Goal: Information Seeking & Learning: Learn about a topic

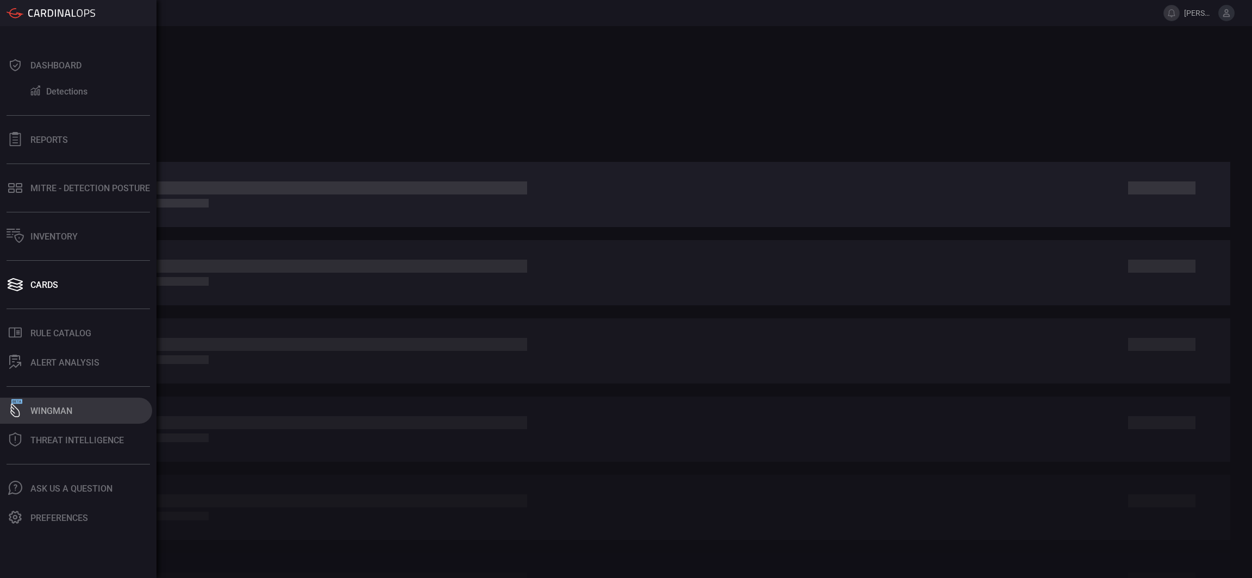
click at [18, 407] on icon at bounding box center [15, 410] width 14 height 14
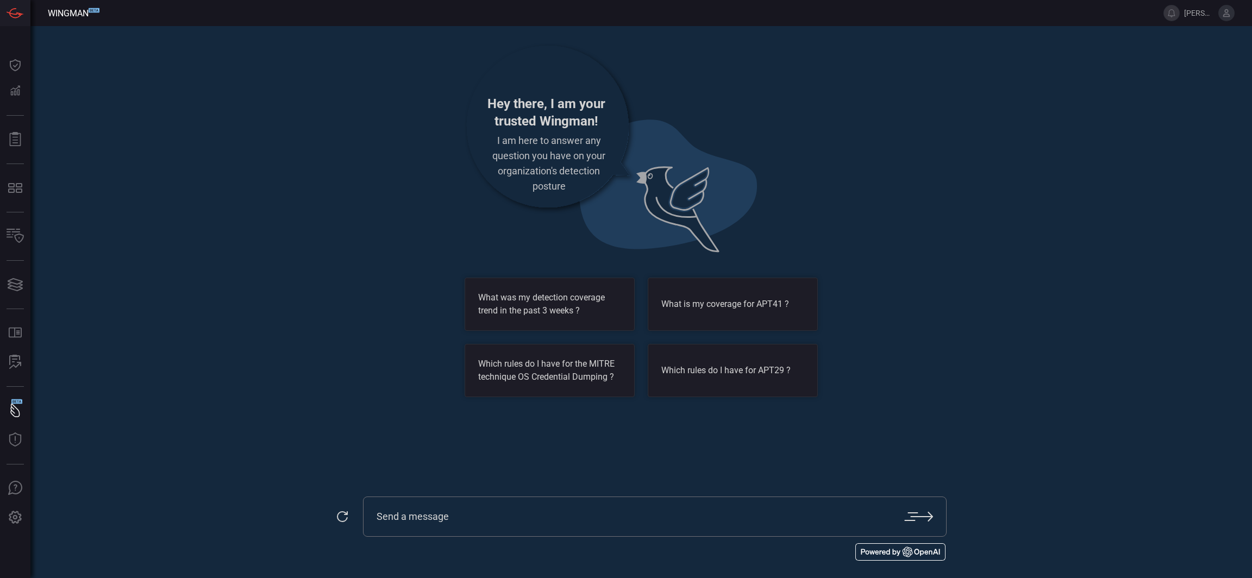
click at [452, 515] on input "text" at bounding box center [641, 516] width 528 height 13
type input "Do we have any detections for reverse shells?"
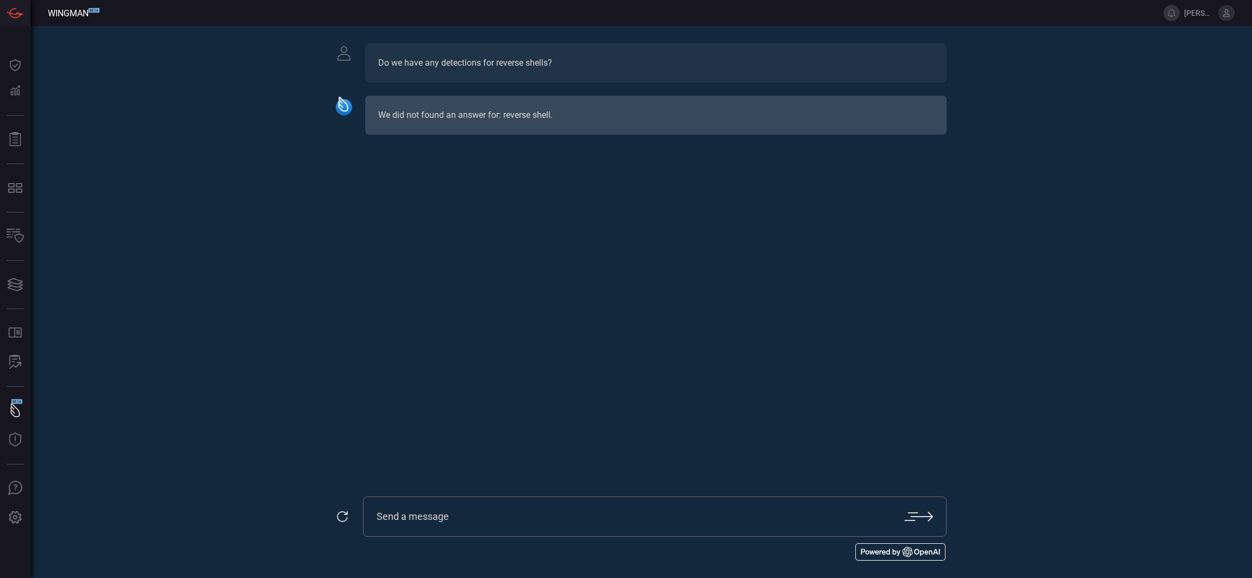
click at [452, 515] on input "text" at bounding box center [641, 516] width 528 height 13
type input "can you make a detection for reverse shell"
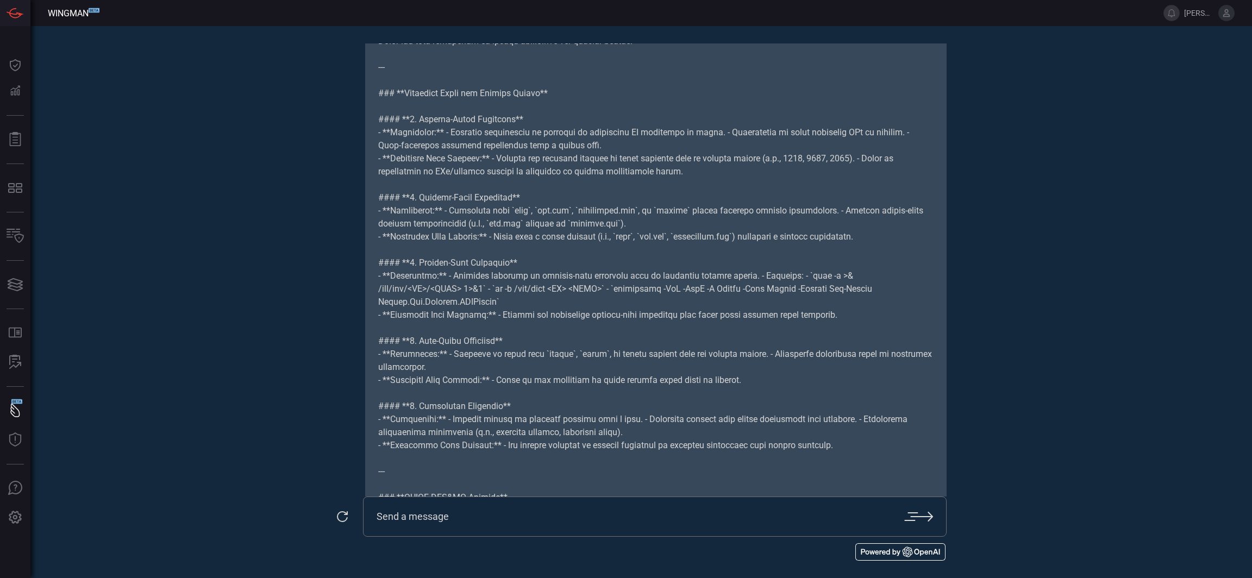
scroll to position [368, 0]
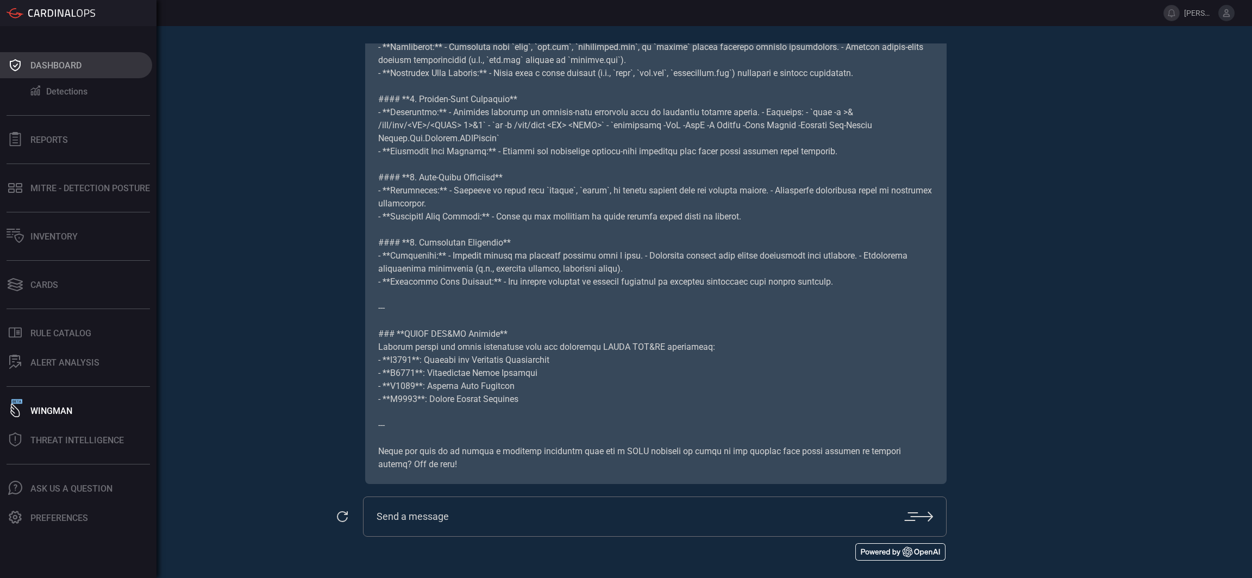
click at [30, 67] on button "Dashboard" at bounding box center [76, 65] width 152 height 26
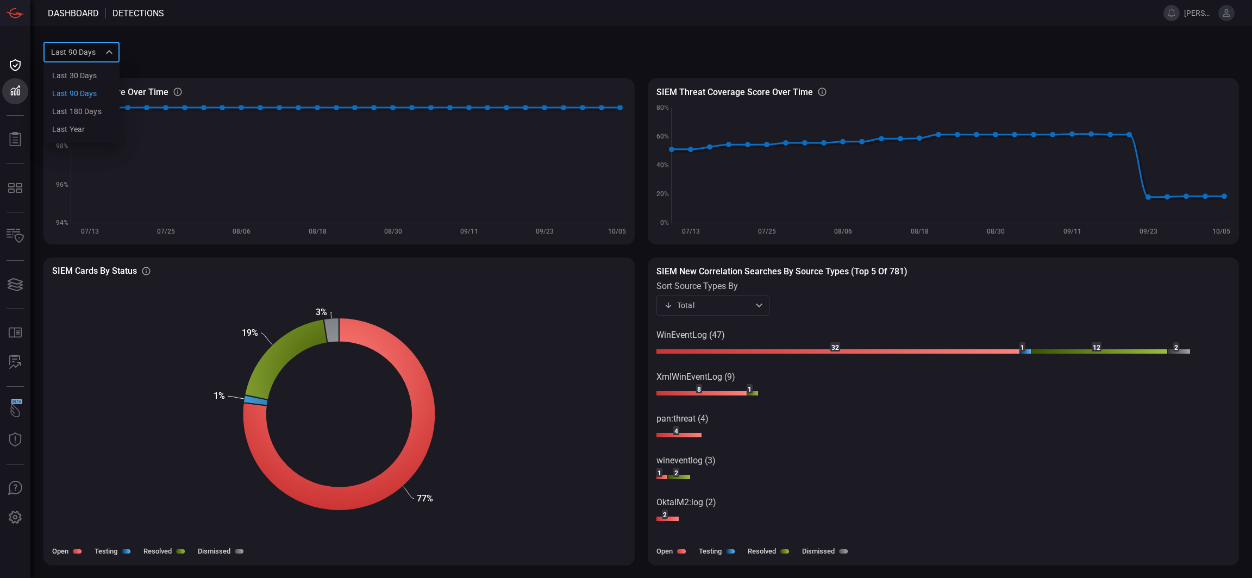
click at [105, 59] on div "Last 90 days quarter Last 30 days Last 90 days Last 180 days Last year ​" at bounding box center [81, 52] width 76 height 20
click at [96, 115] on div "Last 180 days" at bounding box center [76, 111] width 49 height 11
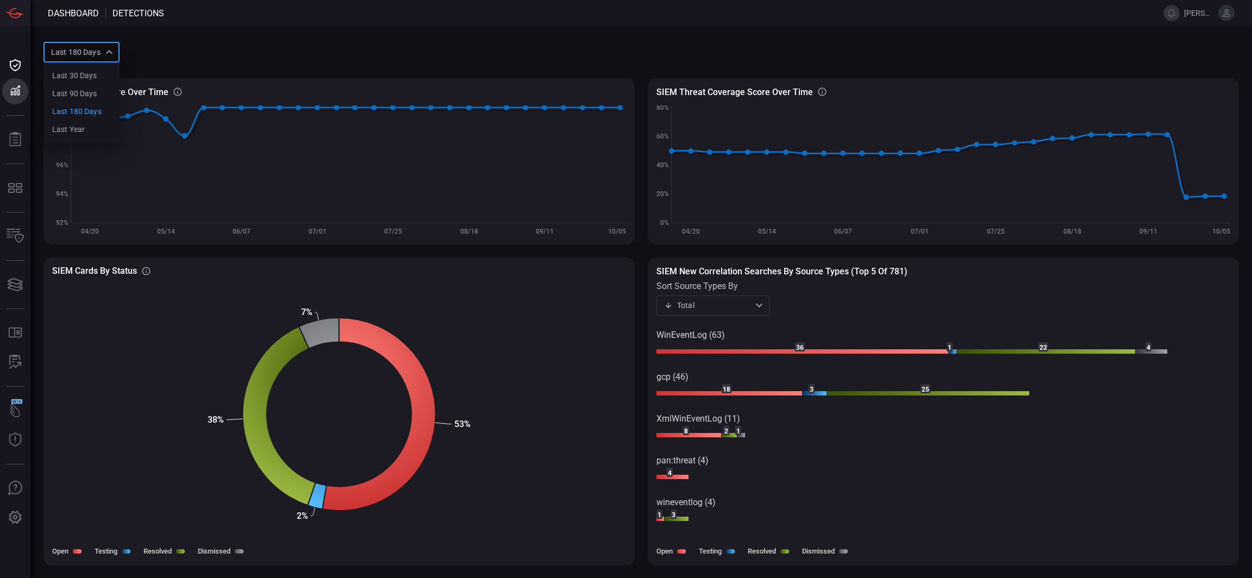
click at [109, 52] on div "Last 180 days sixMonths Last 30 days Last 90 days Last 180 days Last year ​" at bounding box center [81, 52] width 76 height 20
click at [83, 125] on div "Last year" at bounding box center [68, 129] width 33 height 11
type input "year"
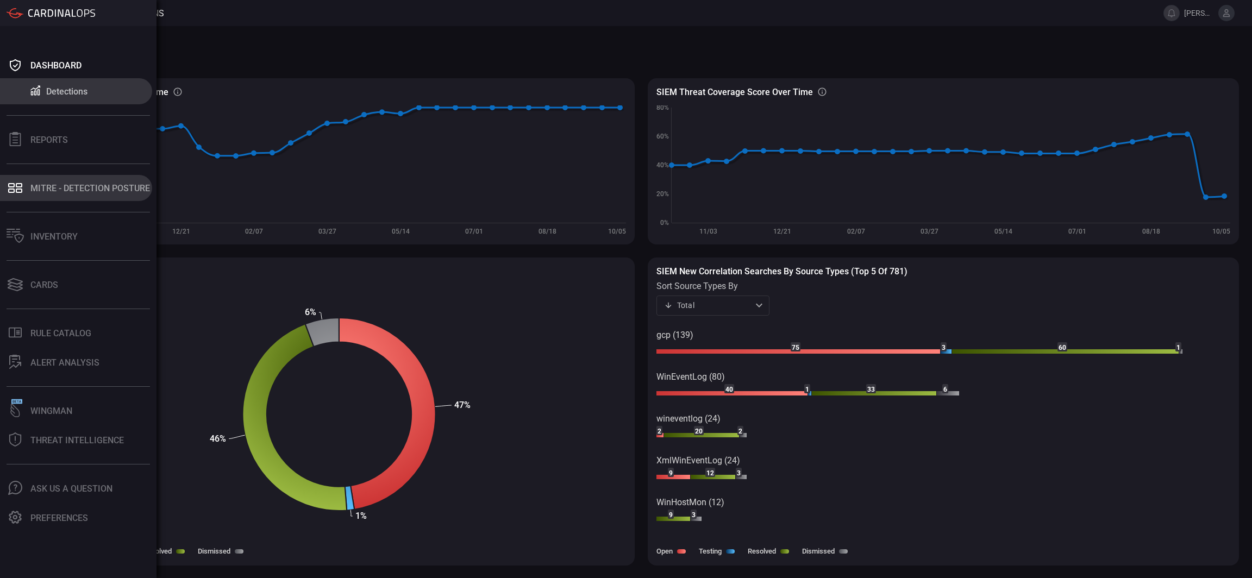
click at [31, 182] on button "MITRE - Detection Posture" at bounding box center [76, 188] width 152 height 26
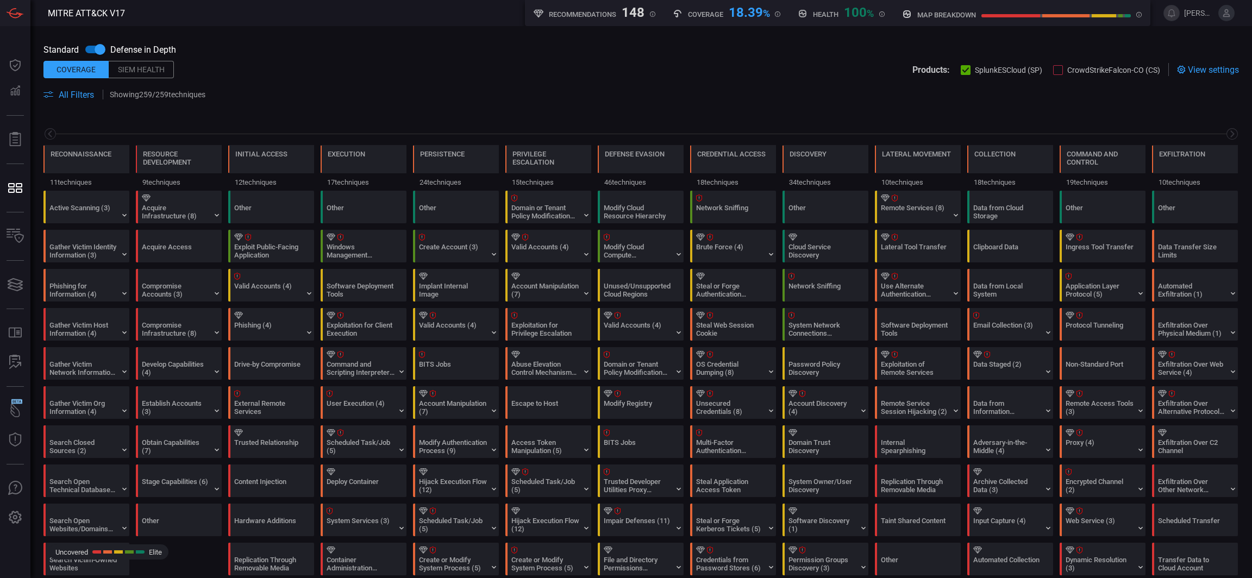
scroll to position [0, 107]
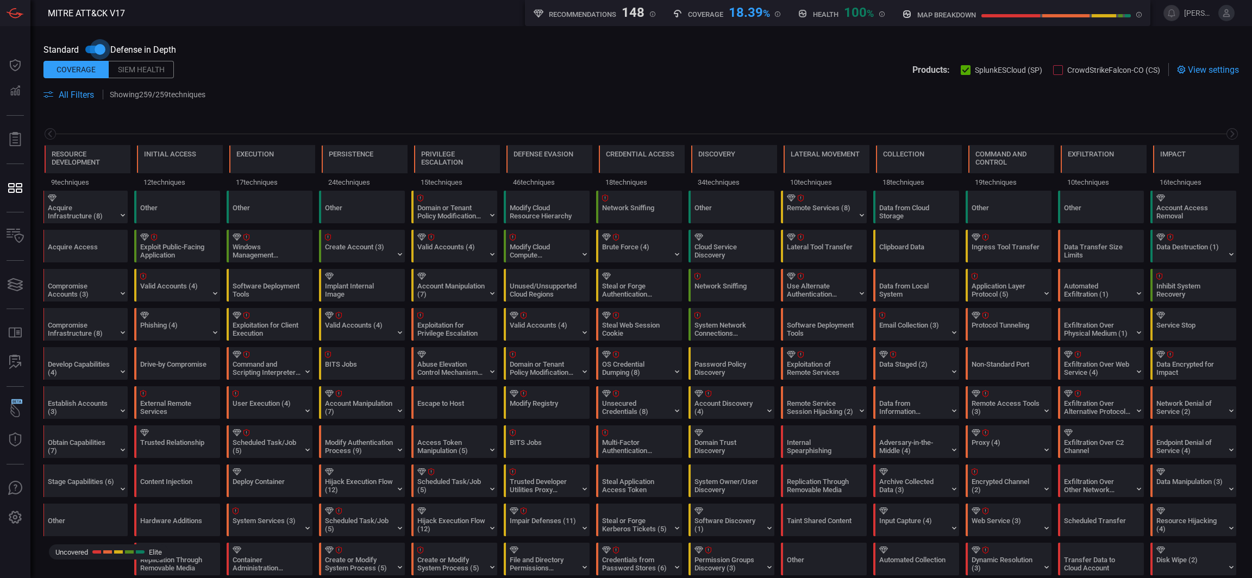
click at [92, 53] on input "checkbox" at bounding box center [100, 49] width 62 height 21
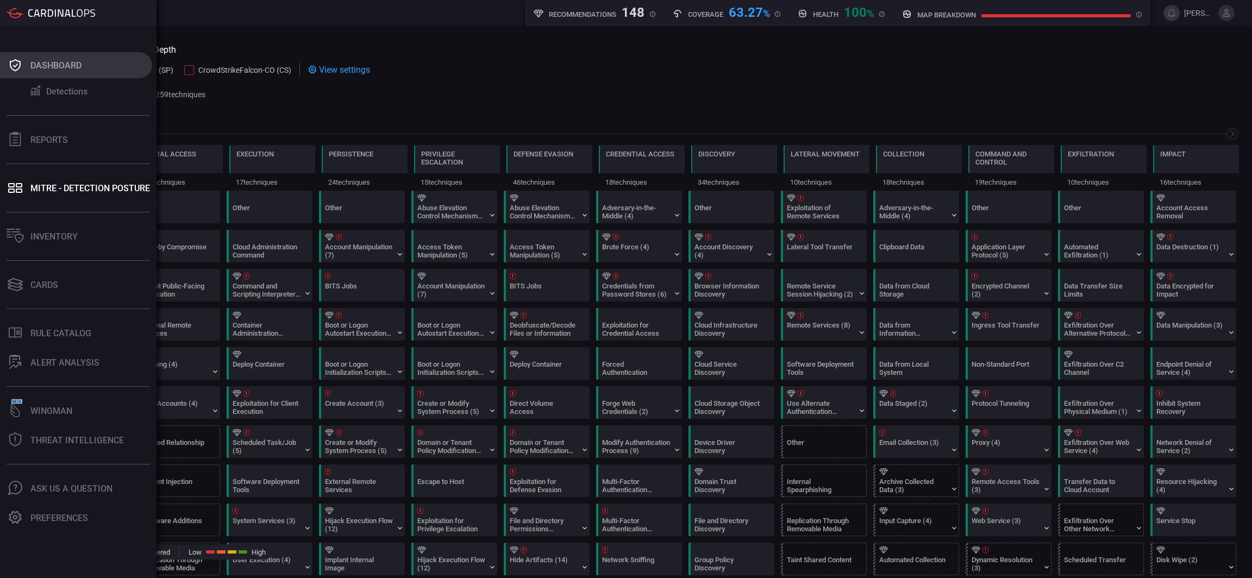
click at [54, 66] on div "Dashboard" at bounding box center [55, 65] width 51 height 10
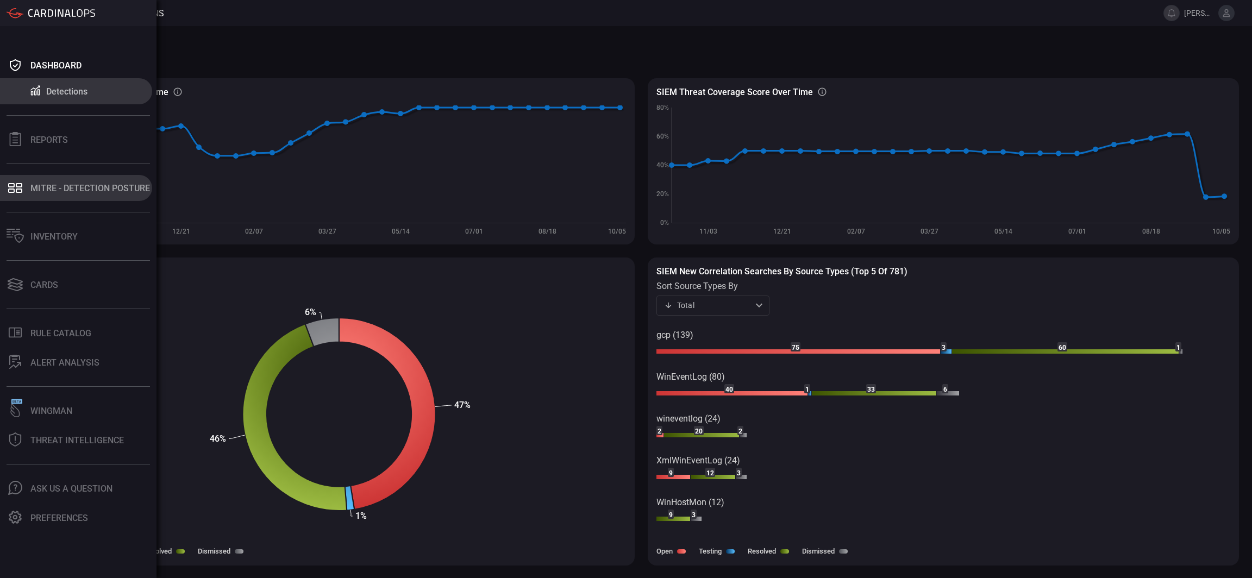
click at [51, 185] on div "MITRE - Detection Posture" at bounding box center [90, 188] width 120 height 10
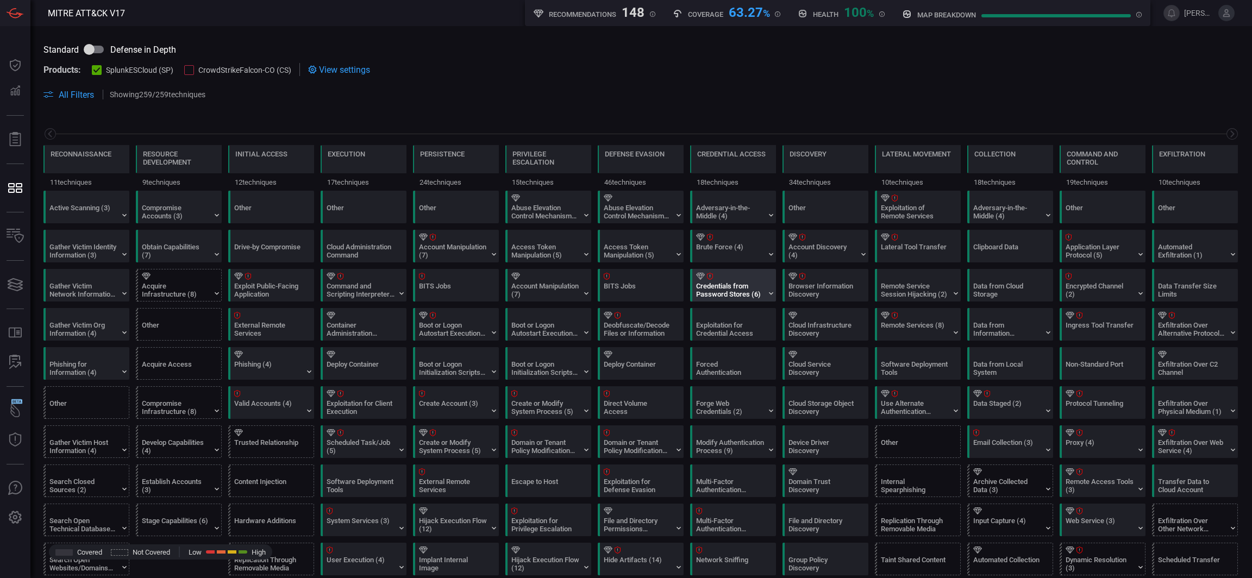
scroll to position [0, 107]
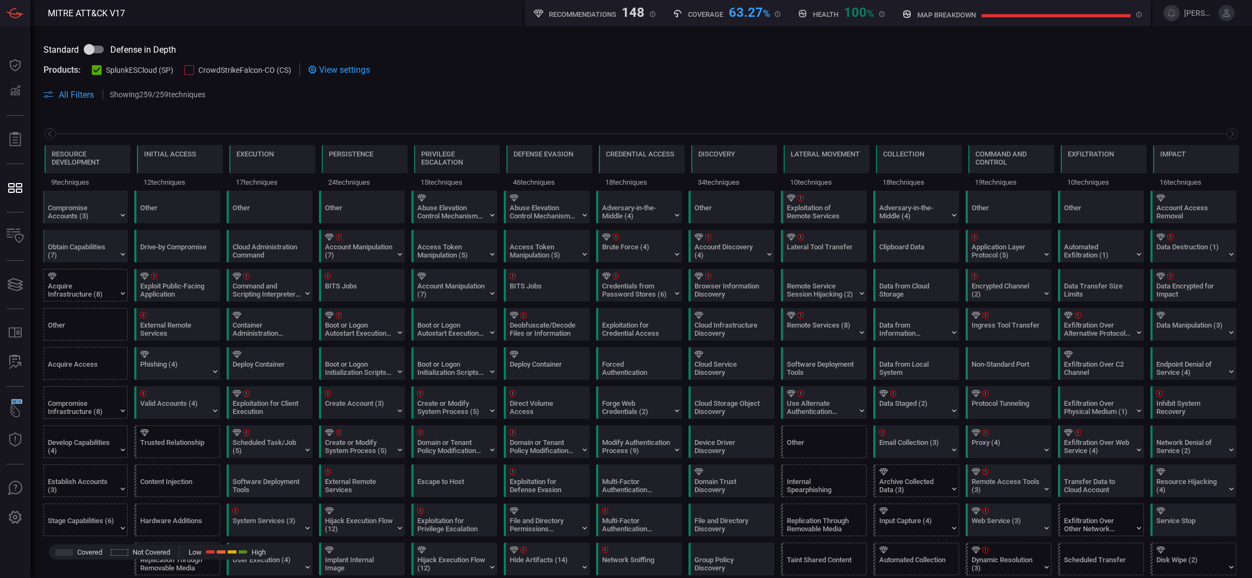
click at [97, 47] on input "checkbox" at bounding box center [89, 49] width 62 height 21
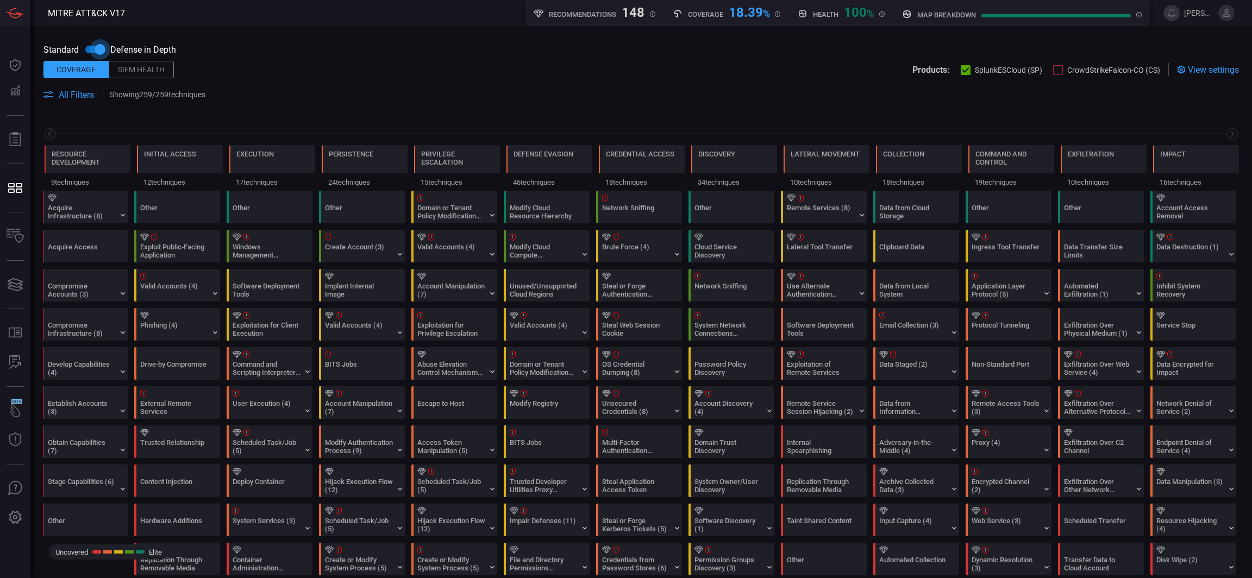
click at [93, 53] on input "checkbox" at bounding box center [100, 49] width 62 height 21
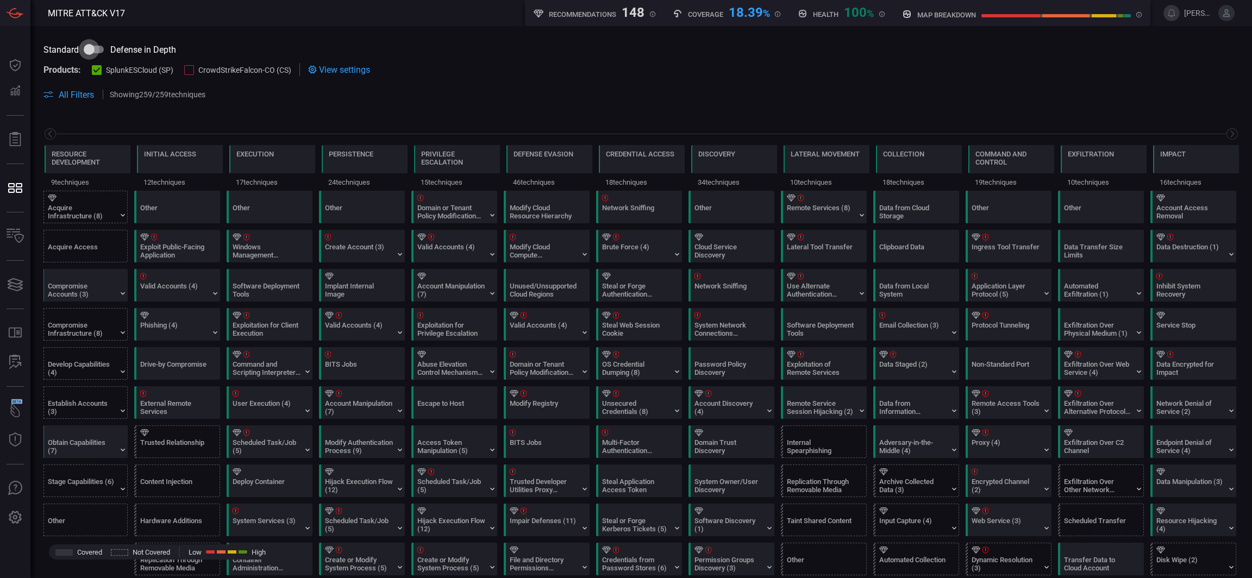
click at [94, 53] on input "checkbox" at bounding box center [89, 49] width 62 height 21
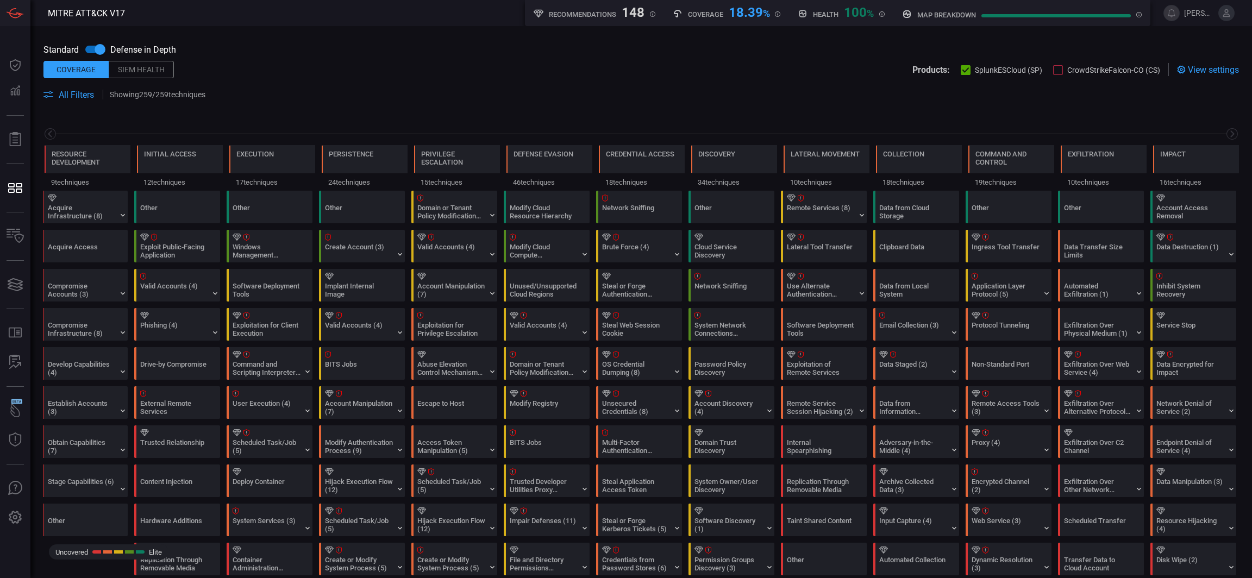
click at [752, 11] on div "18.39 %" at bounding box center [749, 11] width 41 height 13
click at [750, 11] on div "18.39 %" at bounding box center [749, 11] width 41 height 13
click at [709, 54] on div "Standard Defense in Depth" at bounding box center [640, 49] width 1195 height 21
click at [91, 52] on input "checkbox" at bounding box center [100, 49] width 62 height 21
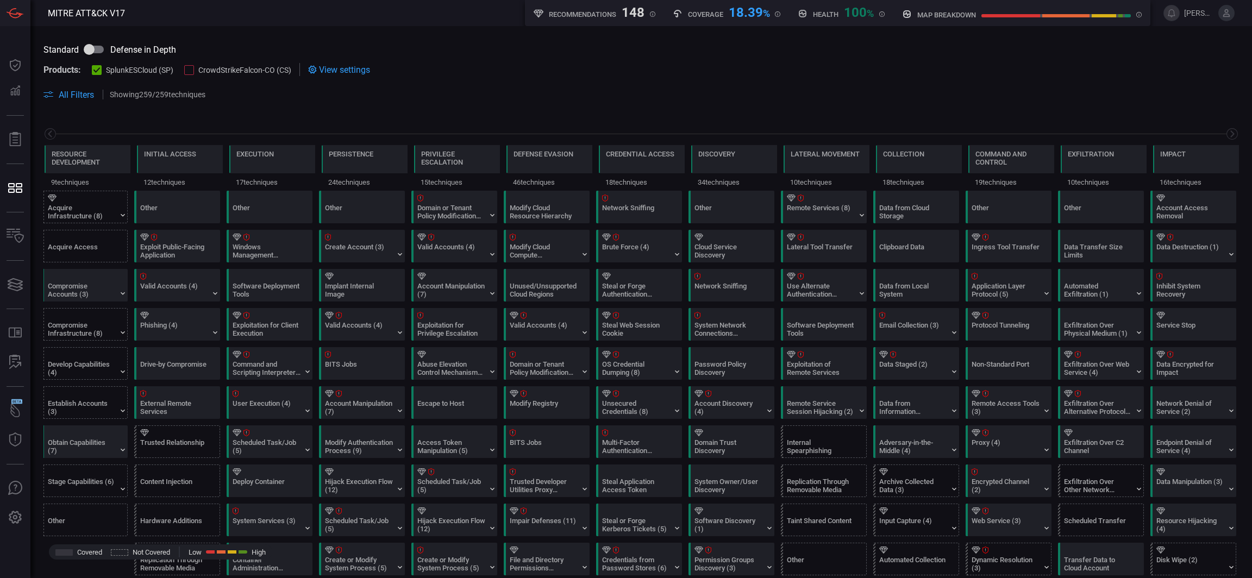
click at [680, 128] on div at bounding box center [640, 134] width 1195 height 14
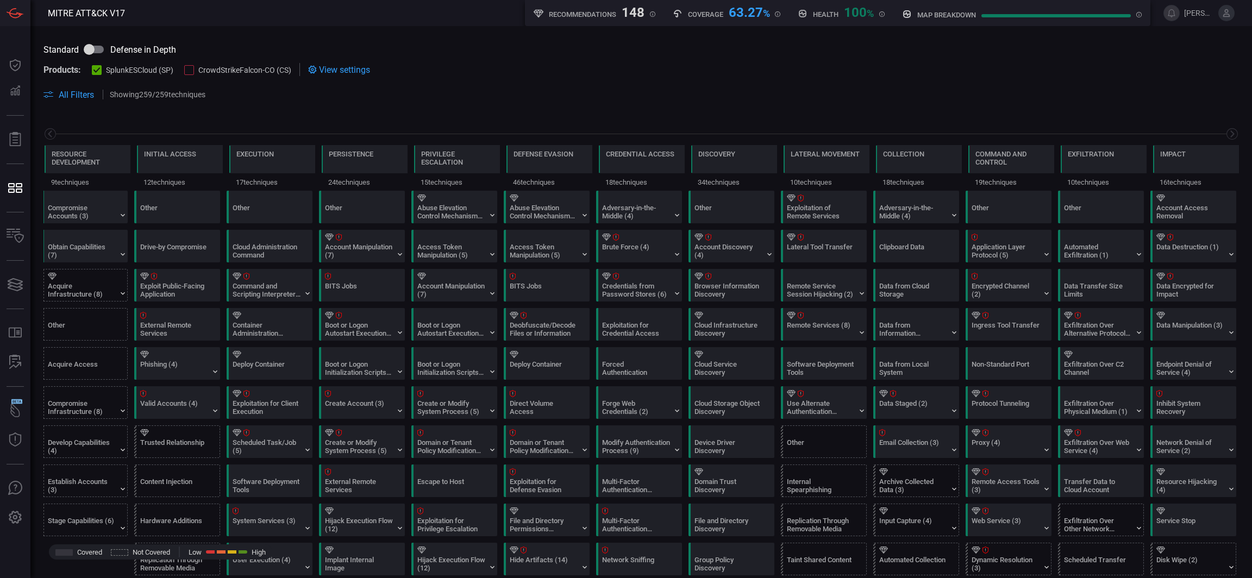
click at [805, 94] on span at bounding box center [726, 94] width 1025 height 13
click at [96, 45] on input "checkbox" at bounding box center [89, 49] width 62 height 21
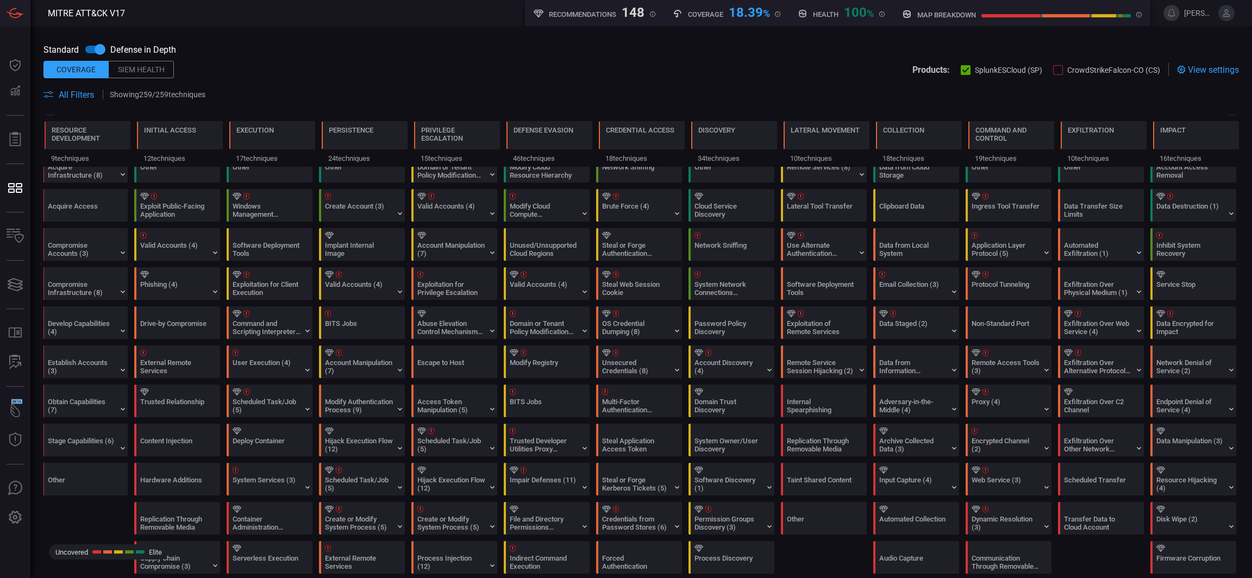
scroll to position [0, 0]
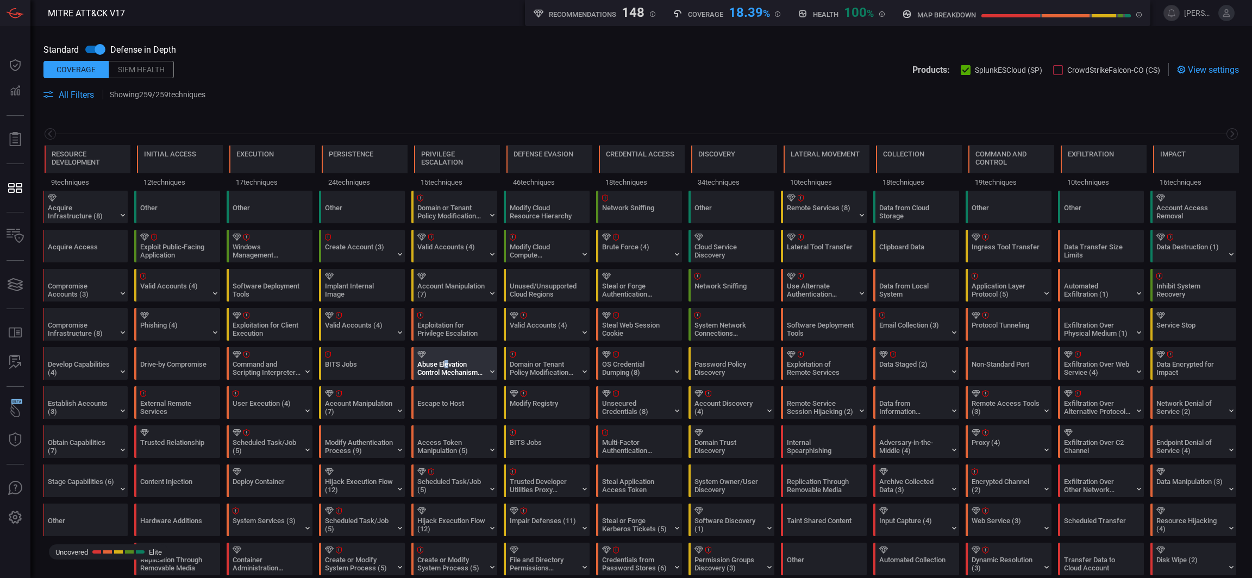
click at [434, 368] on div "Abuse Elevation Control Mechanism (6)" at bounding box center [451, 368] width 68 height 16
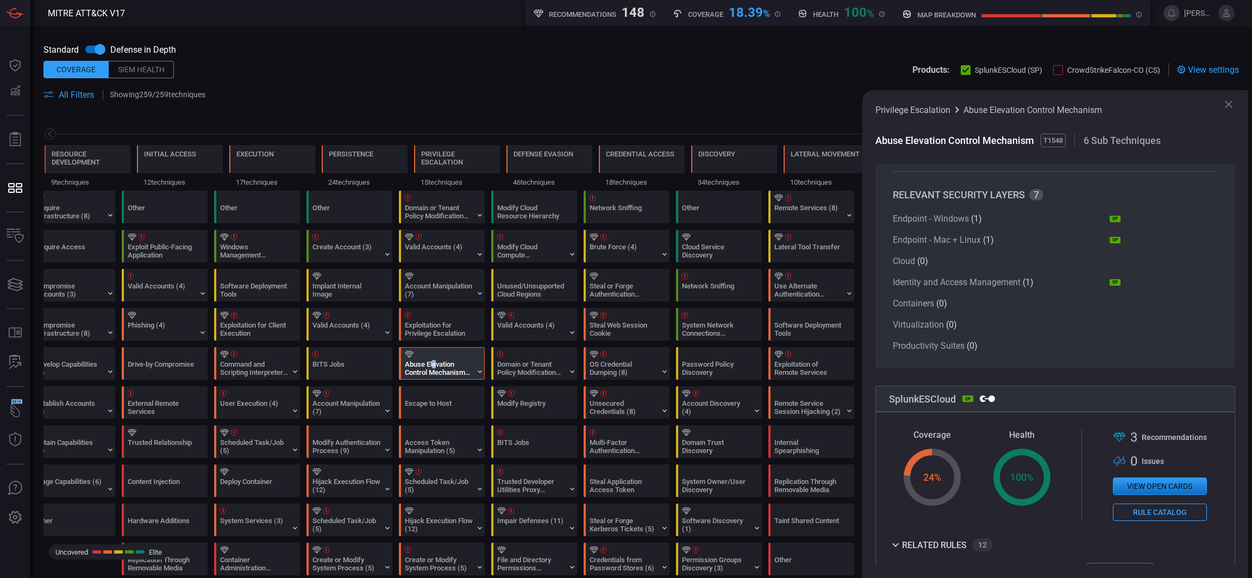
scroll to position [41, 0]
drag, startPoint x: 980, startPoint y: 347, endPoint x: 885, endPoint y: 343, distance: 95.2
click at [885, 343] on section "OVERVIEW RELEVANT SECURITY LAYERS 7 Endpoint - Windows ( 1 ) SP Endpoint - Mac …" at bounding box center [1055, 244] width 360 height 243
drag, startPoint x: 984, startPoint y: 238, endPoint x: 1003, endPoint y: 238, distance: 18.5
click at [1003, 238] on article "Endpoint - Mac + Linux ( 1 ) SP" at bounding box center [1007, 238] width 228 height 10
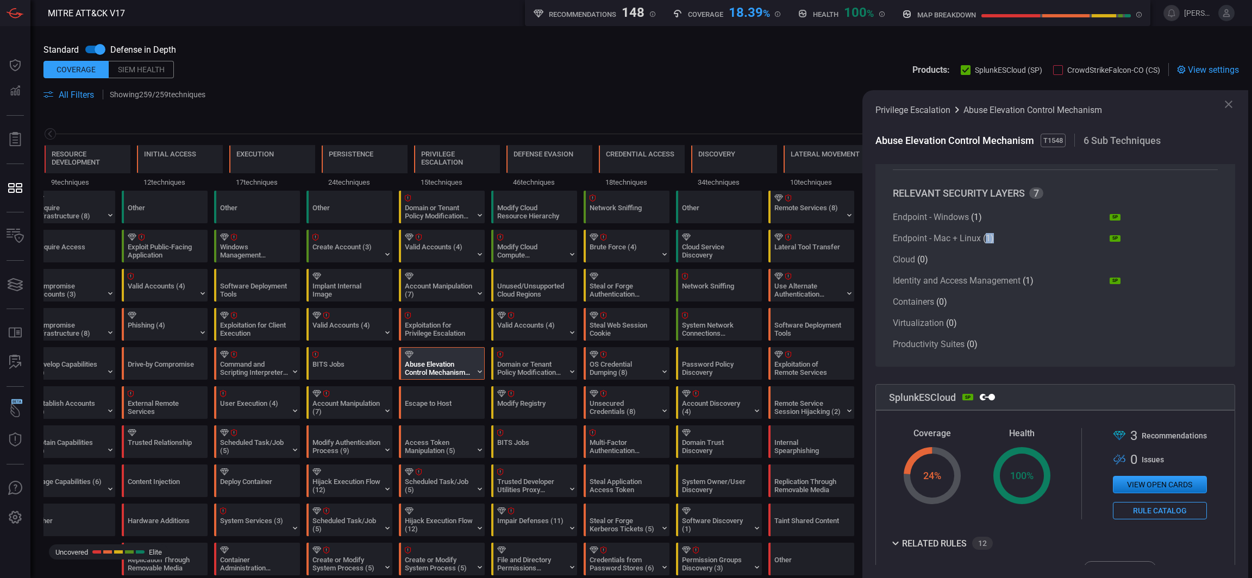
click at [1228, 108] on icon at bounding box center [1228, 104] width 13 height 13
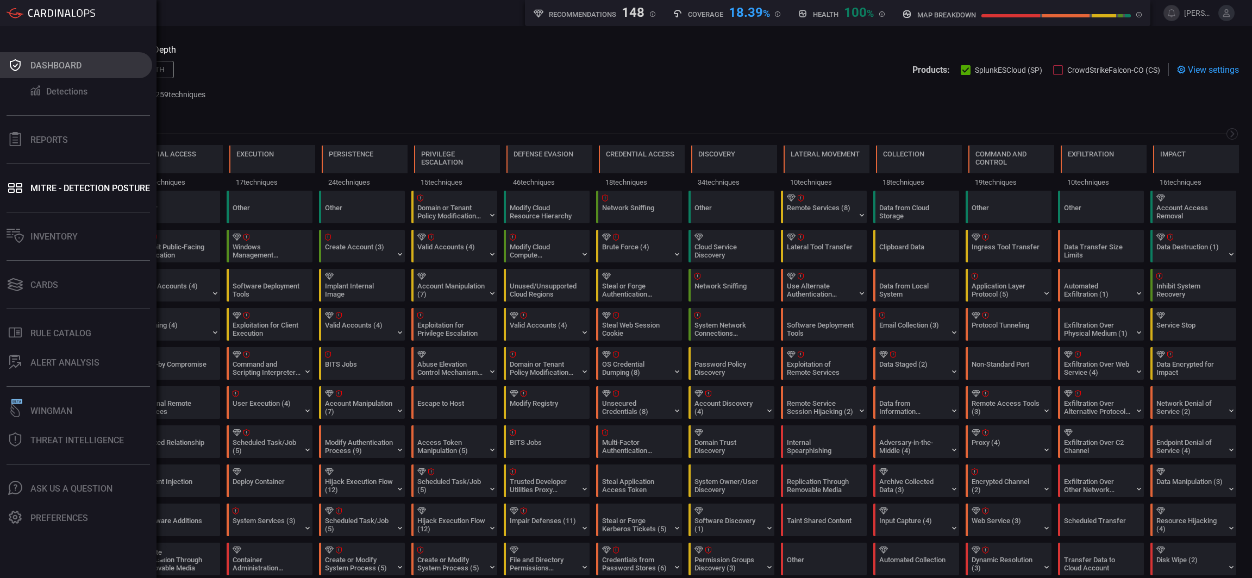
click at [16, 66] on icon at bounding box center [15, 65] width 17 height 15
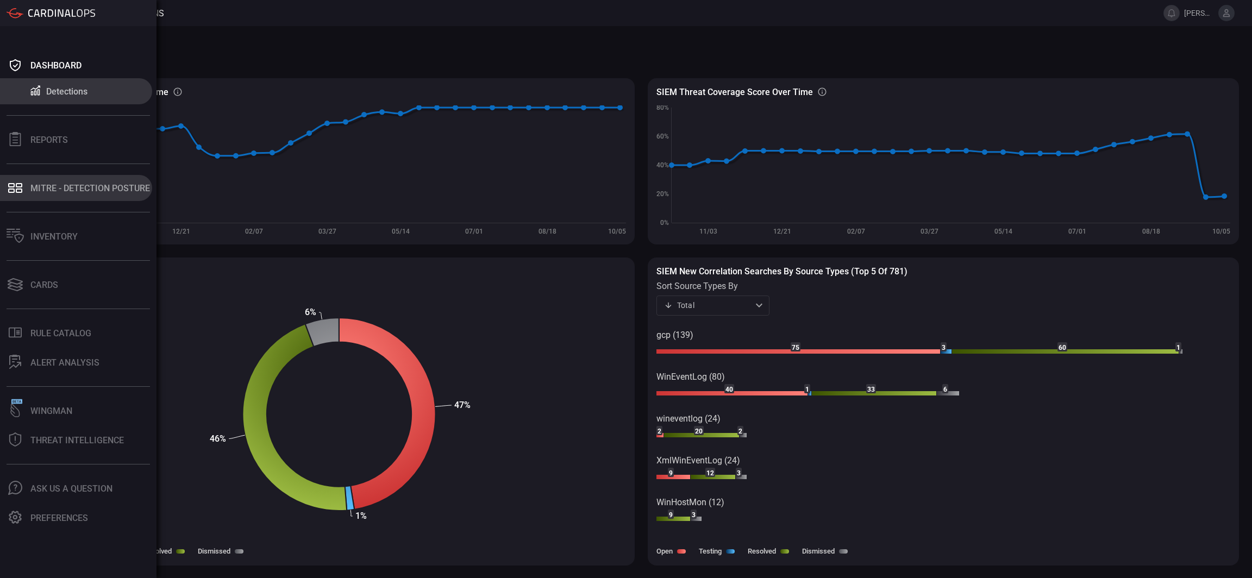
click at [50, 184] on div "MITRE - Detection Posture" at bounding box center [90, 188] width 120 height 10
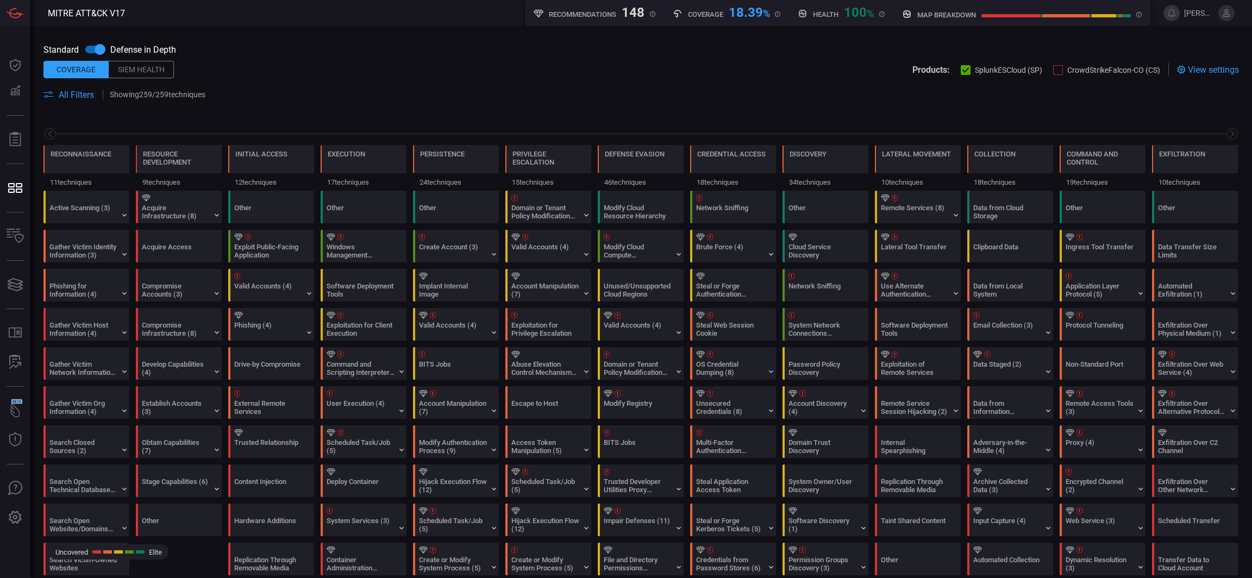
scroll to position [0, 107]
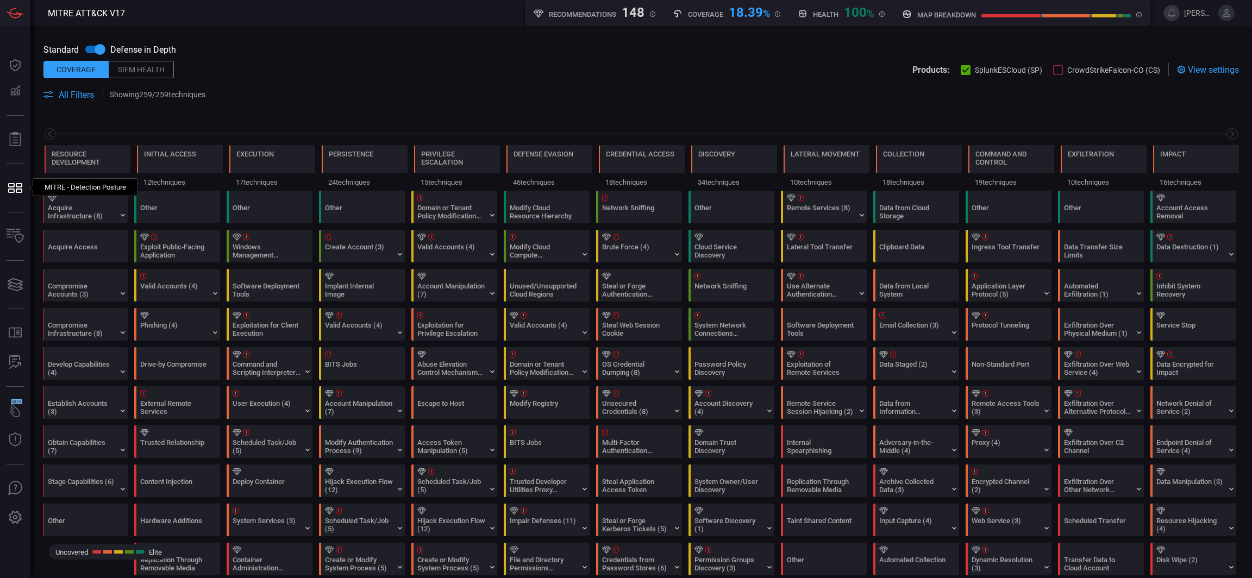
type button "/mitremap"
